Goal: Information Seeking & Learning: Find specific fact

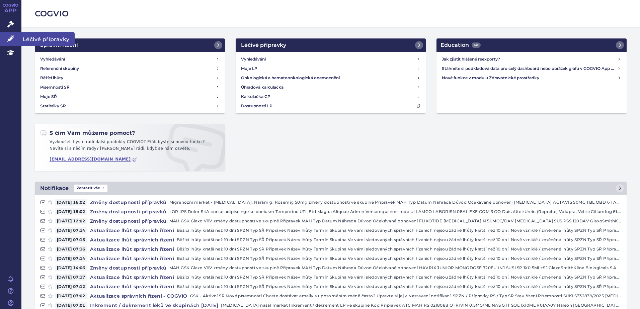
click at [9, 33] on link "Léčivé přípravky" at bounding box center [10, 39] width 21 height 14
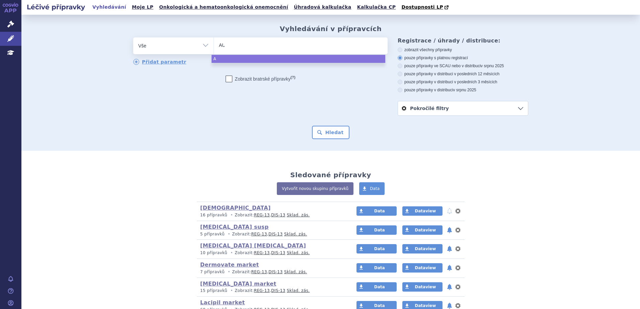
type input "AUG"
type input "AUGME"
type input "AUGMENTI"
type input "[MEDICAL_DATA]"
select select "[MEDICAL_DATA]"
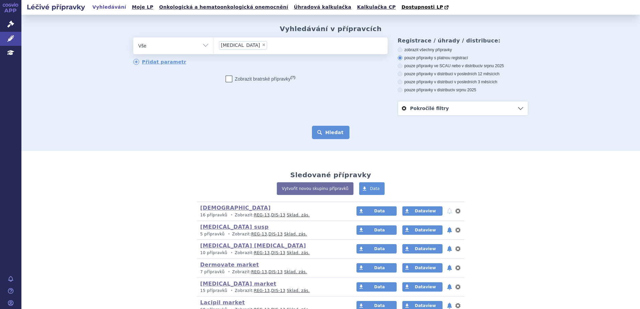
click at [333, 135] on button "Hledat" at bounding box center [331, 132] width 38 height 13
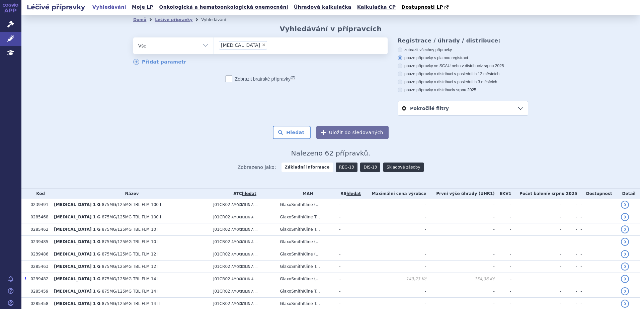
click at [472, 80] on label "pouze přípravky v distribuci v posledních 3 měsících" at bounding box center [463, 81] width 131 height 5
click at [403, 81] on input "pouze přípravky v distribuci v posledních 3 měsících" at bounding box center [401, 83] width 4 height 4
radio input "true"
click at [296, 134] on button "Hledat" at bounding box center [292, 132] width 38 height 13
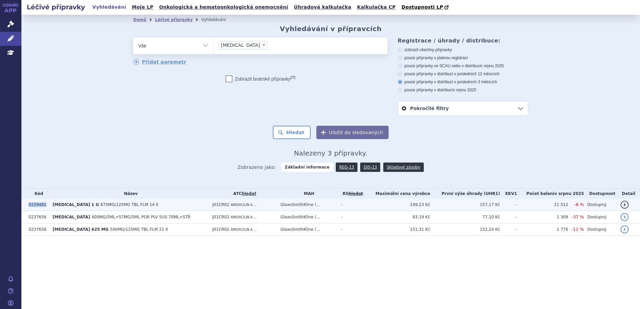
drag, startPoint x: 29, startPoint y: 207, endPoint x: 44, endPoint y: 207, distance: 14.1
click at [44, 207] on td "0239481" at bounding box center [37, 205] width 24 height 12
copy td "0239481"
